Goal: Task Accomplishment & Management: Use online tool/utility

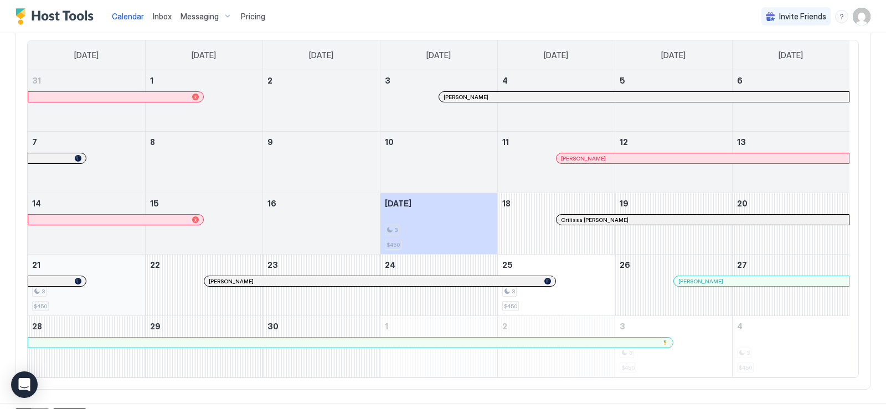
scroll to position [111, 0]
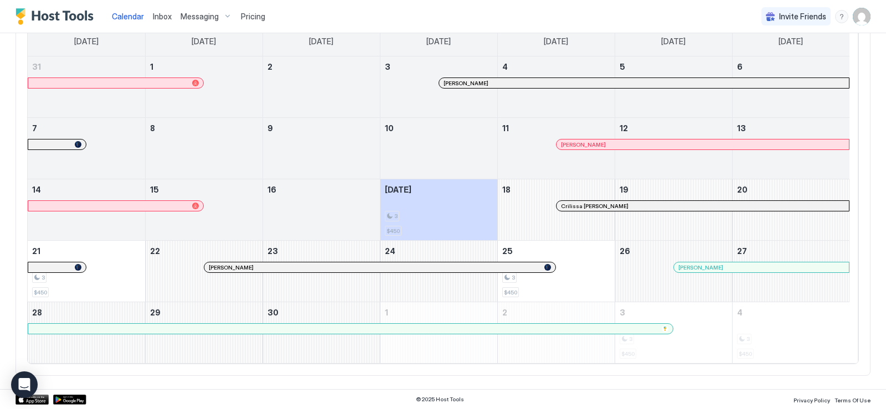
click at [160, 17] on span "Inbox" at bounding box center [162, 16] width 19 height 9
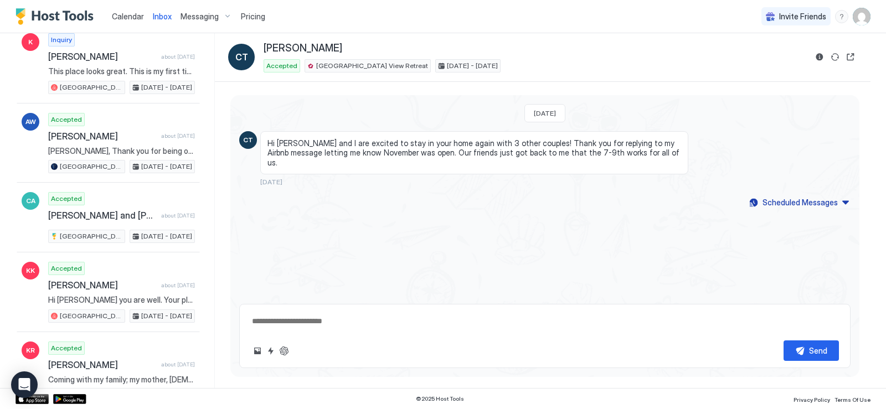
scroll to position [1108, 0]
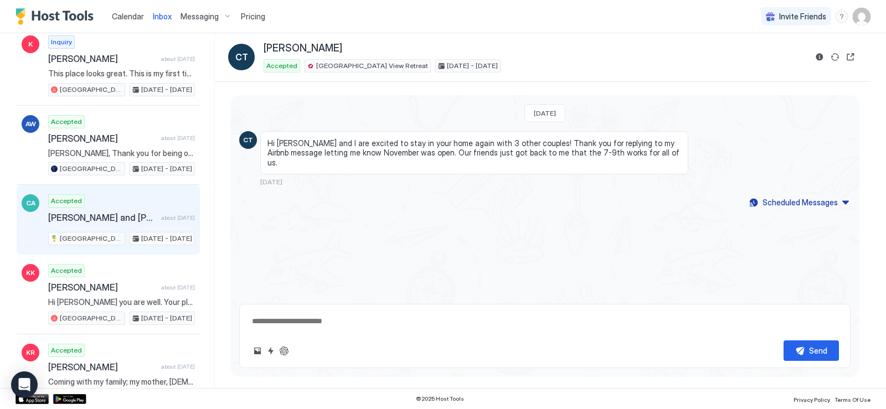
click at [88, 216] on span "[PERSON_NAME] and [PERSON_NAME]" at bounding box center [102, 217] width 109 height 11
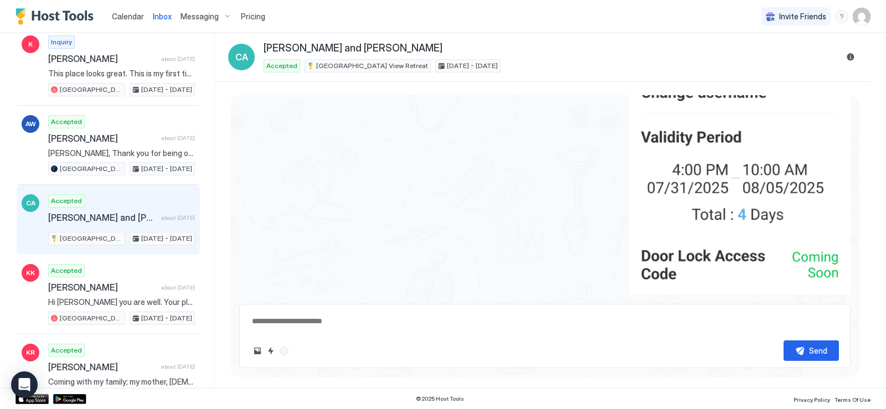
scroll to position [831, 0]
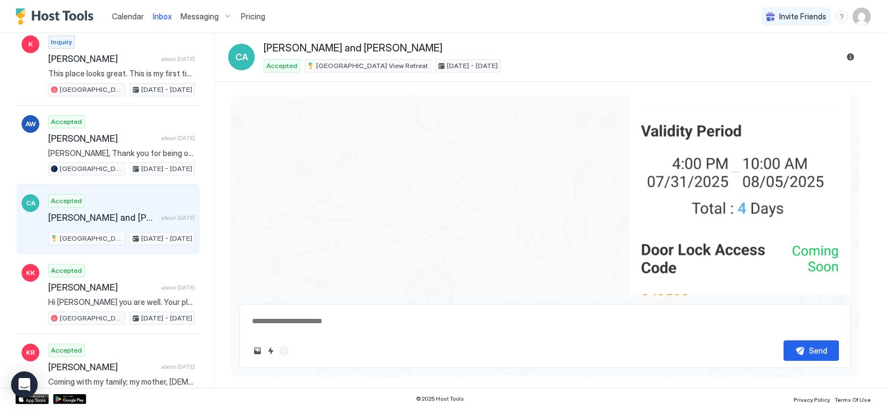
click at [225, 16] on div "Messaging" at bounding box center [206, 16] width 60 height 19
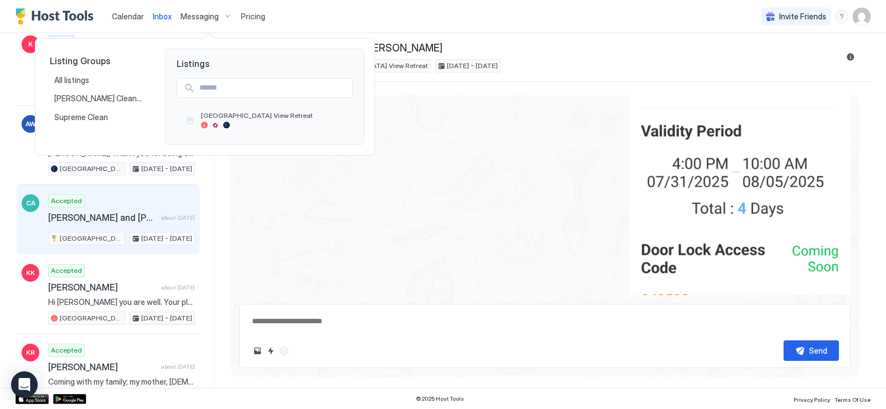
click at [159, 16] on div at bounding box center [443, 204] width 886 height 409
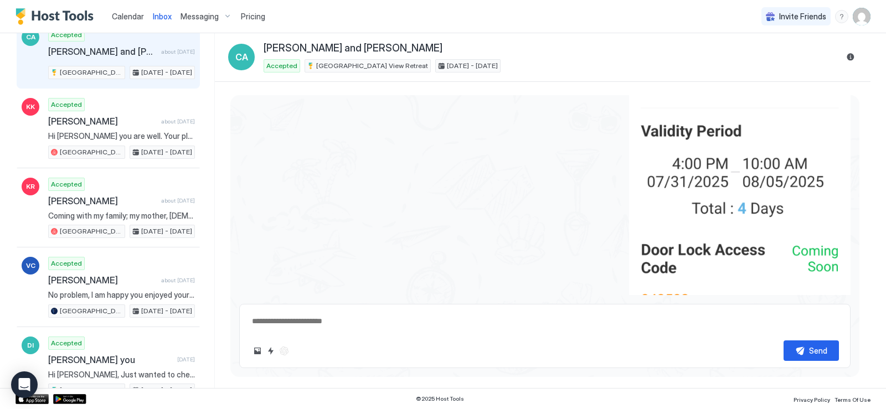
scroll to position [609, 0]
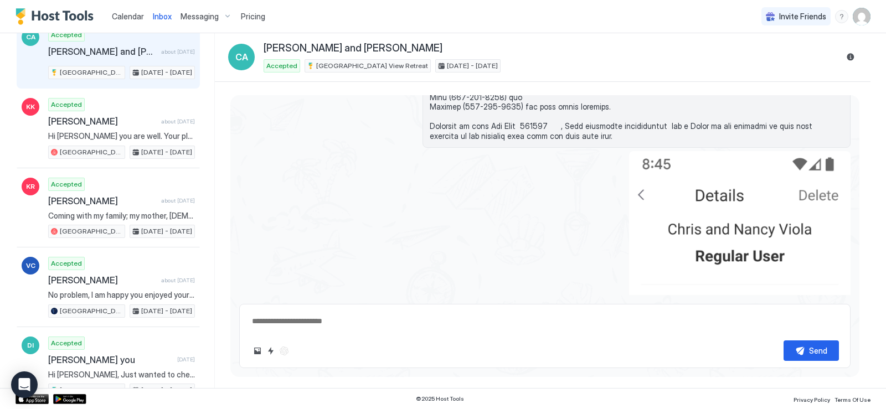
click at [159, 17] on span "Inbox" at bounding box center [162, 16] width 19 height 9
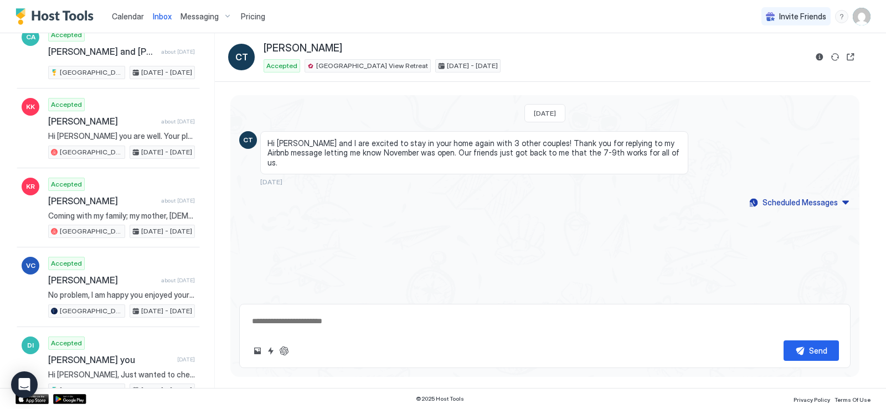
click at [124, 13] on span "Calendar" at bounding box center [128, 16] width 32 height 9
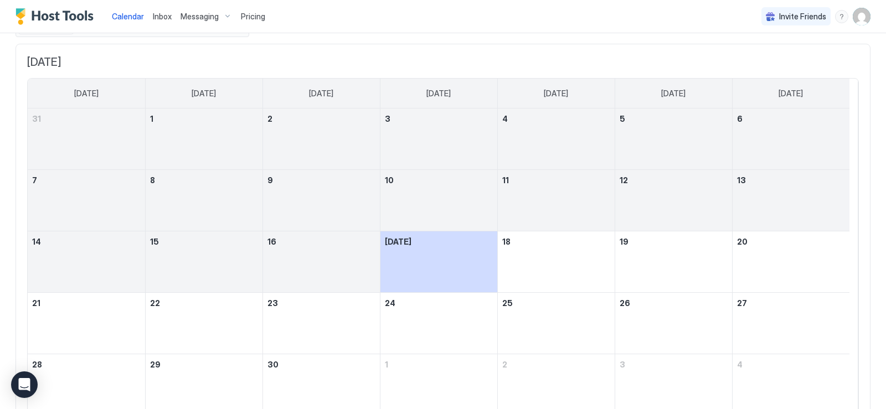
scroll to position [157, 0]
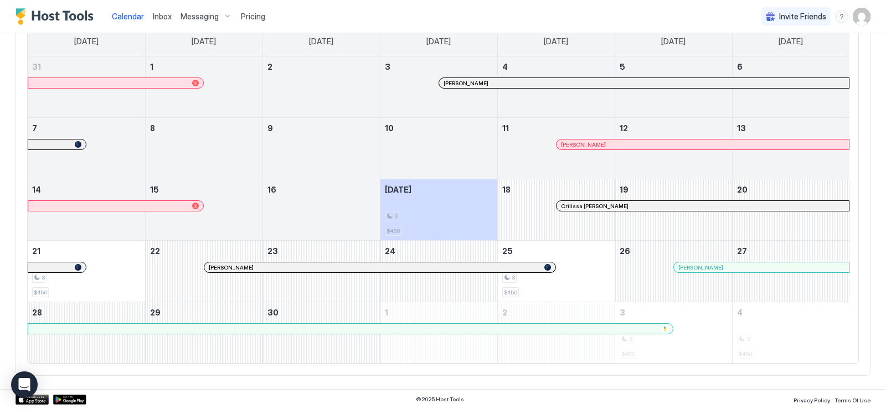
click at [684, 263] on div at bounding box center [684, 267] width 9 height 9
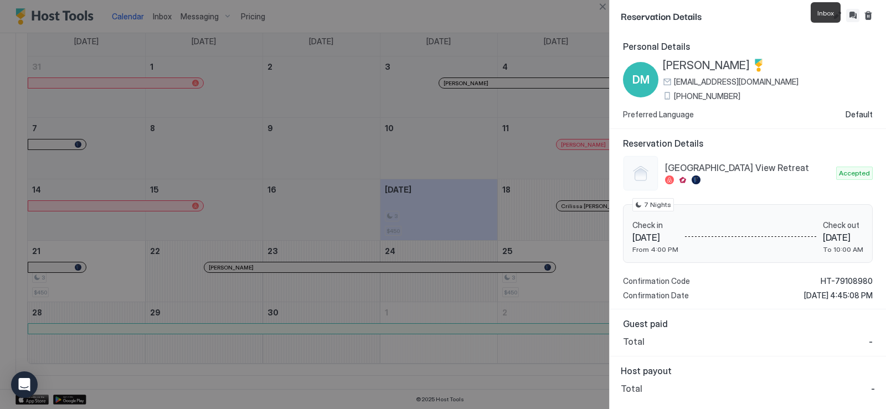
click at [853, 13] on button "Inbox" at bounding box center [852, 15] width 13 height 13
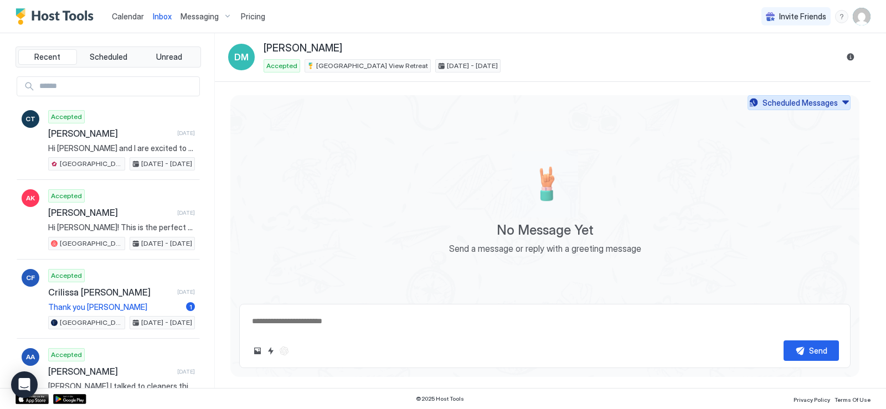
click at [789, 100] on div "Scheduled Messages" at bounding box center [800, 103] width 75 height 12
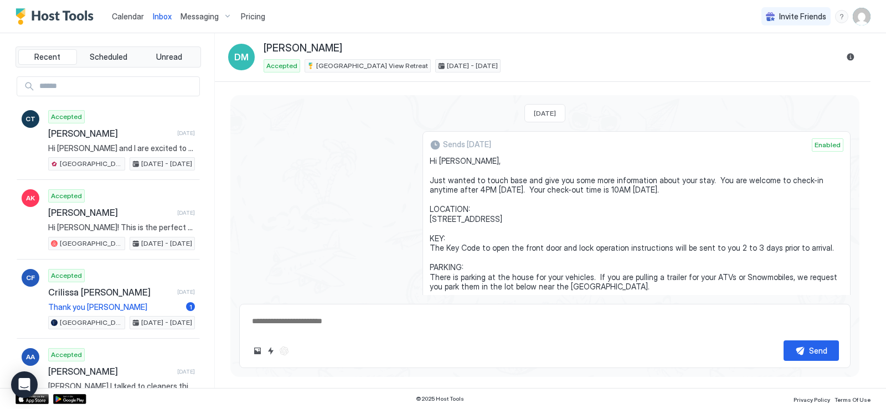
type textarea "*"
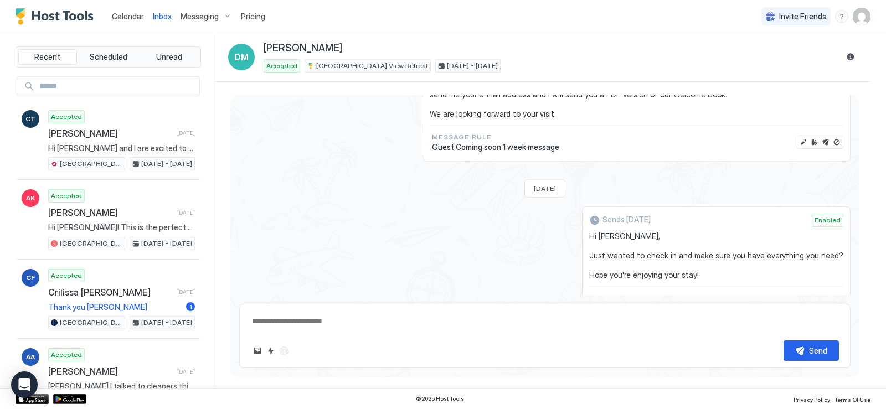
scroll to position [277, 0]
